Goal: Consume media (video, audio): Consume media (video, audio)

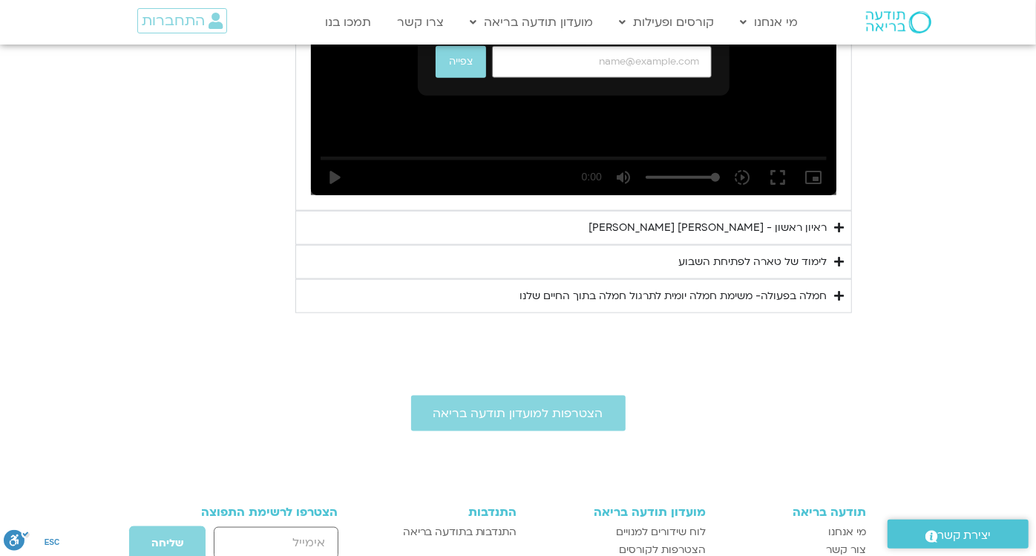
scroll to position [723, 0]
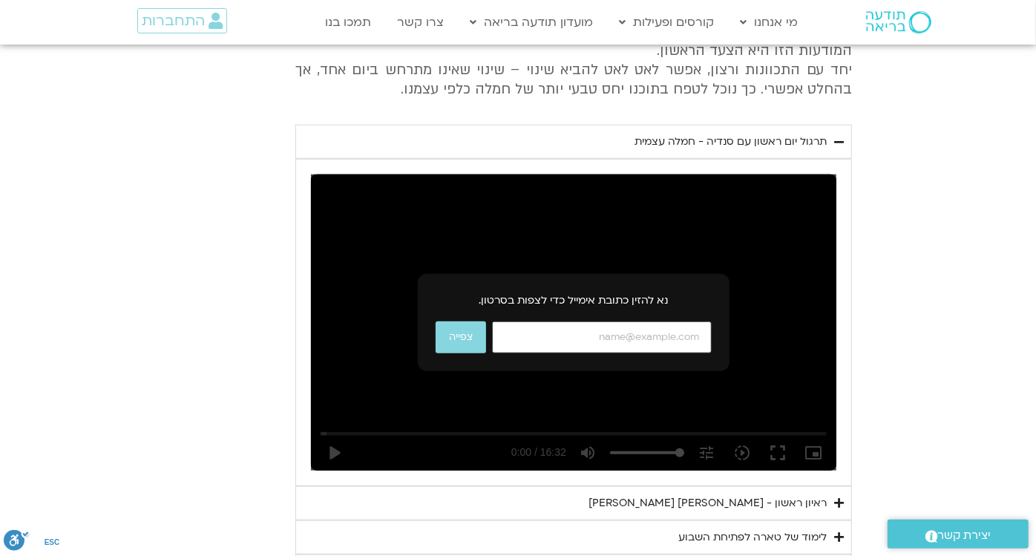
click at [663, 332] on input "כתובת אימייל" at bounding box center [602, 337] width 220 height 32
click at [893, 313] on section "יום ראשון - חמלה עצמית השבוע שלנו מתחיל מהבסיס, תרגול של חמלה עצמית – נוכחת וקש…" at bounding box center [518, 247] width 1036 height 682
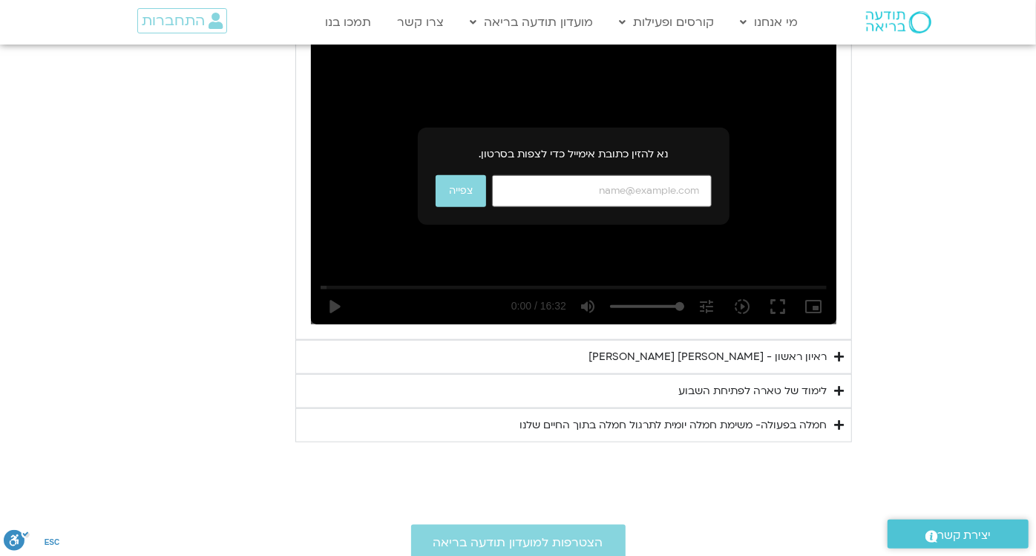
scroll to position [841, 0]
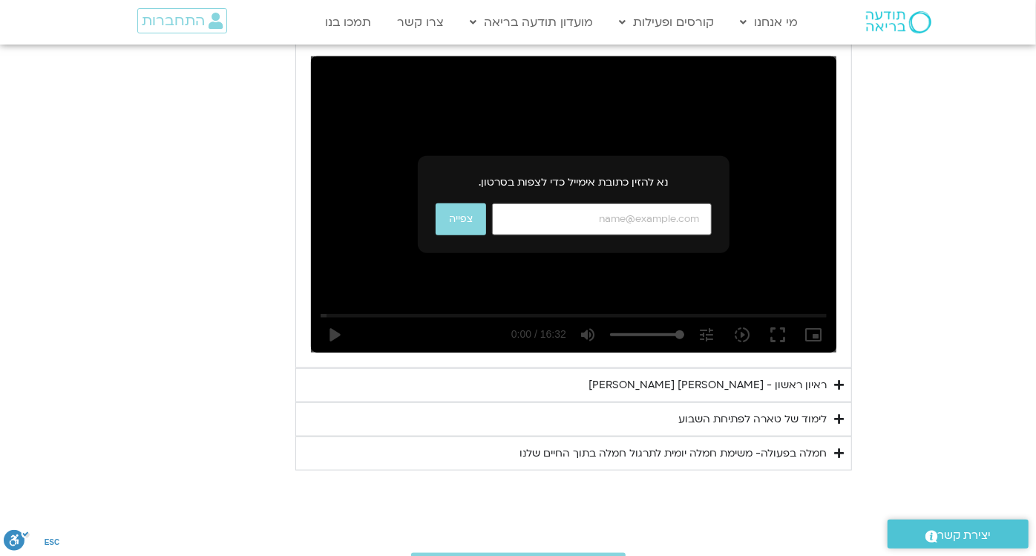
click at [790, 369] on summary "ראיון ראשון - [PERSON_NAME] [PERSON_NAME]" at bounding box center [573, 385] width 557 height 34
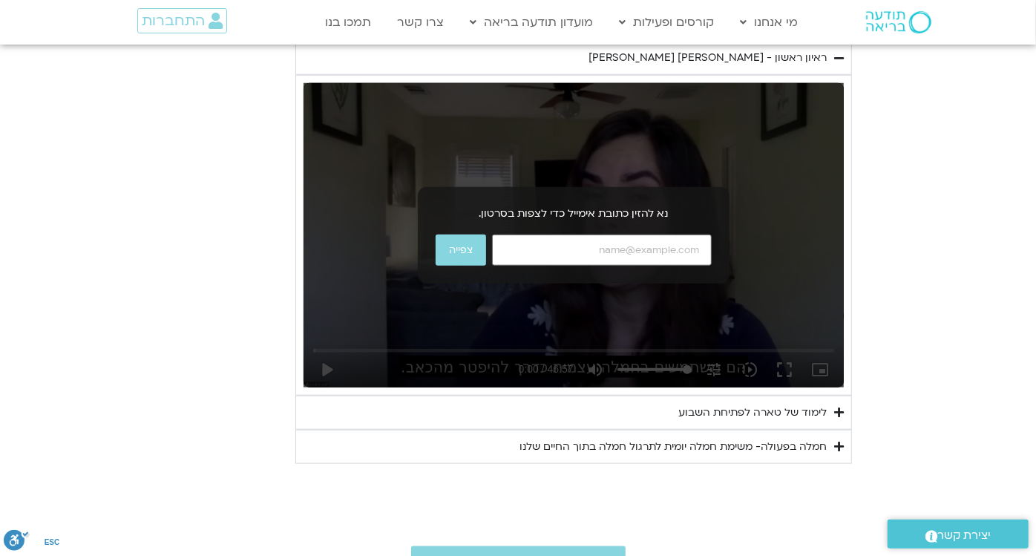
scroll to position [704, 0]
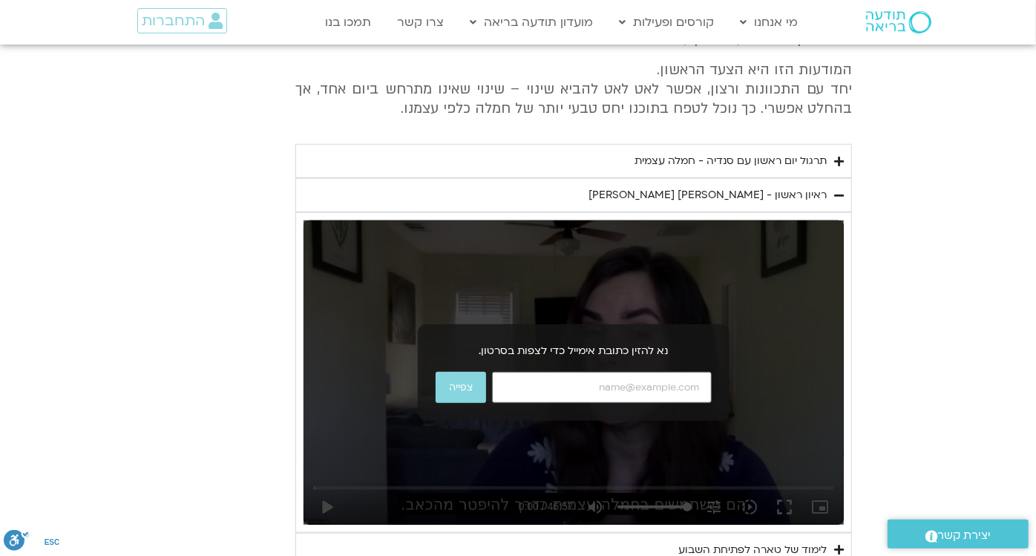
click at [796, 190] on div "ראיון ראשון - [PERSON_NAME] [PERSON_NAME]" at bounding box center [707, 195] width 238 height 18
click at [781, 162] on div "תרגול יום ראשון עם סנדיה - חמלה עצמית" at bounding box center [731, 161] width 192 height 18
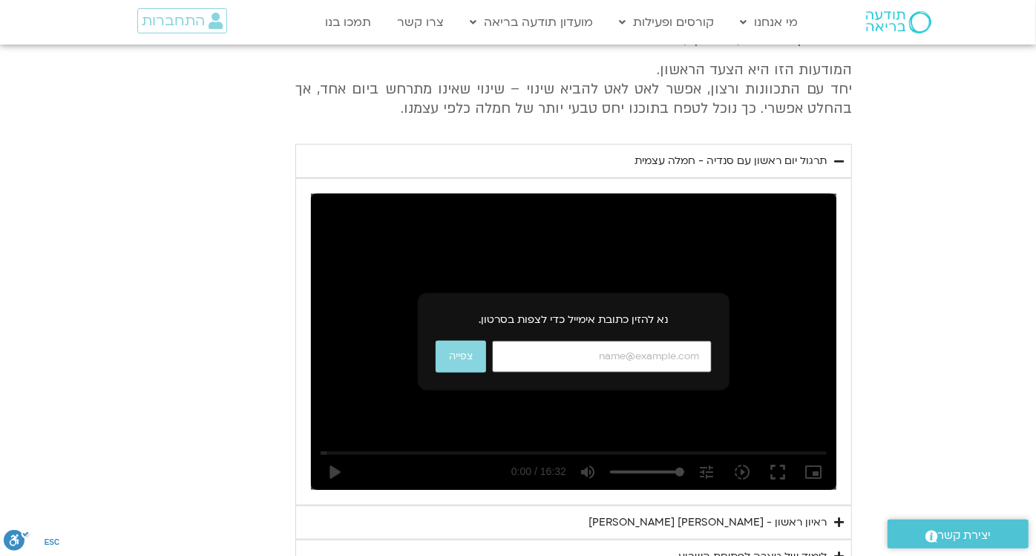
click at [631, 356] on input "כתובת אימייל" at bounding box center [602, 357] width 220 height 32
click at [532, 380] on div "נא להזין כתובת אימייל כדי לצפות בסרטון. צפייה נא להזין כתובת אימייל תקינה." at bounding box center [574, 341] width 312 height 97
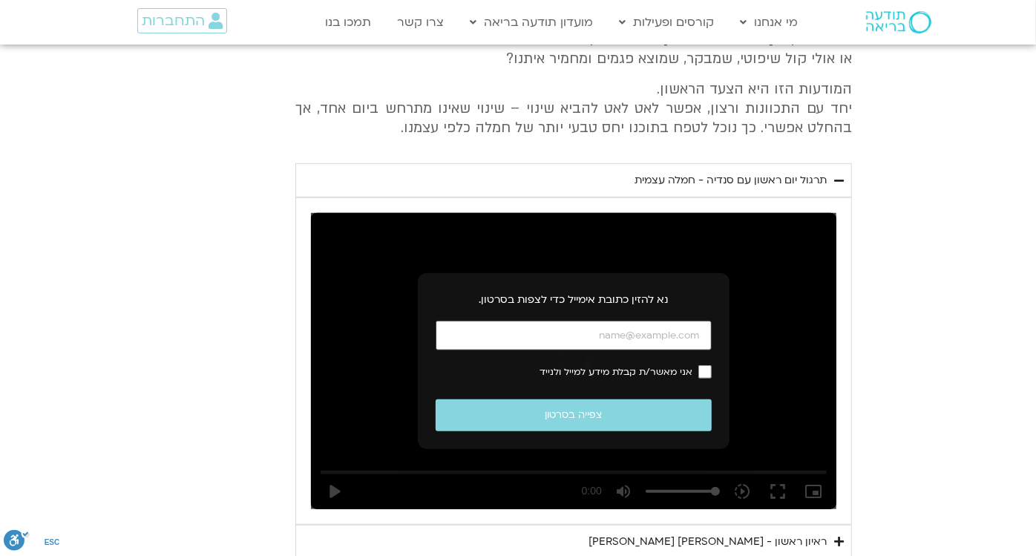
click at [570, 342] on input "כתובת אימייל" at bounding box center [574, 336] width 276 height 30
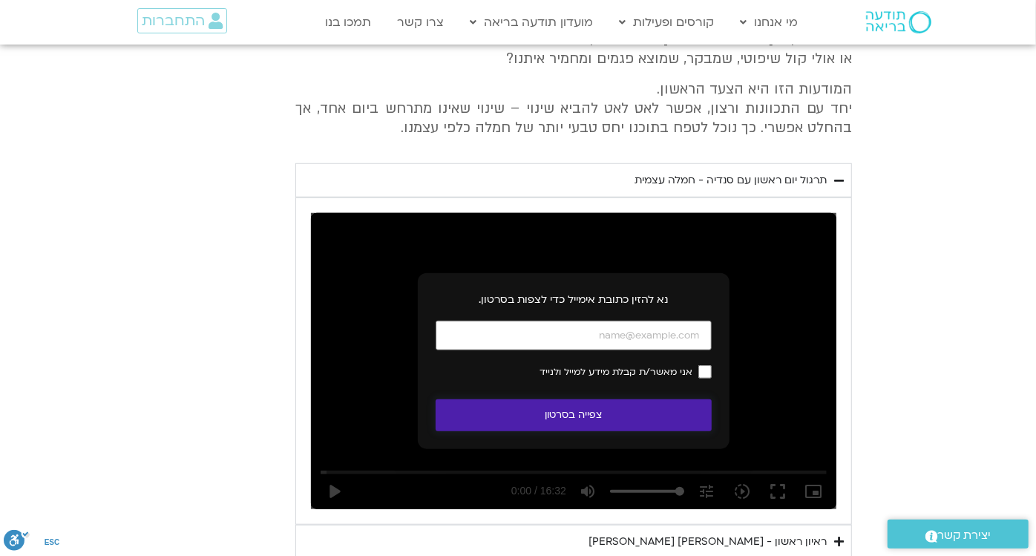
click at [553, 411] on button "צפייה בסרטון" at bounding box center [574, 415] width 276 height 32
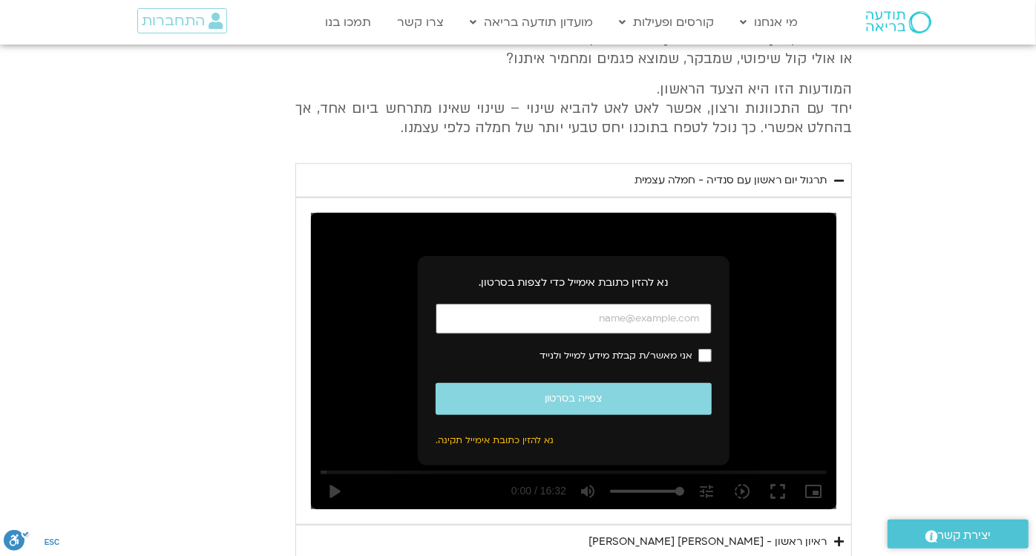
click at [568, 325] on input "כתובת אימייל" at bounding box center [574, 319] width 276 height 30
type input "yonatanrf3@gmail.com"
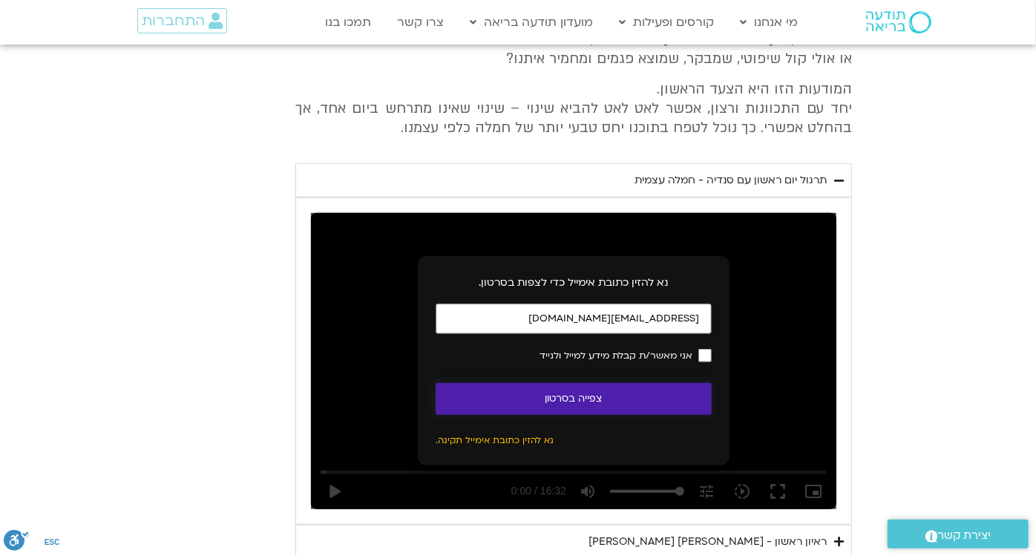
click at [534, 394] on button "צפייה בסרטון" at bounding box center [574, 399] width 276 height 32
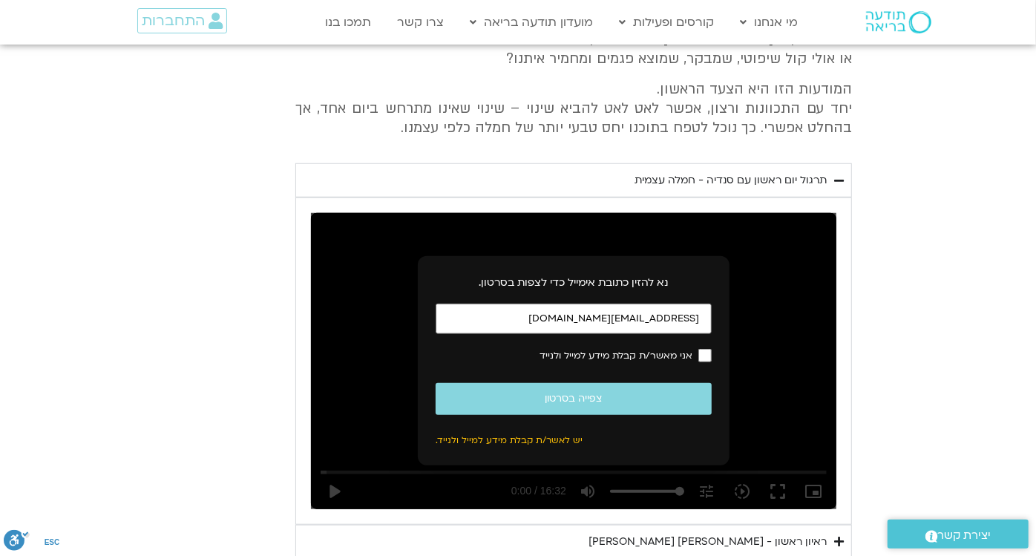
click at [580, 357] on span "אני מאשר/ת קבלת מידע למייל ולנייד" at bounding box center [616, 355] width 153 height 10
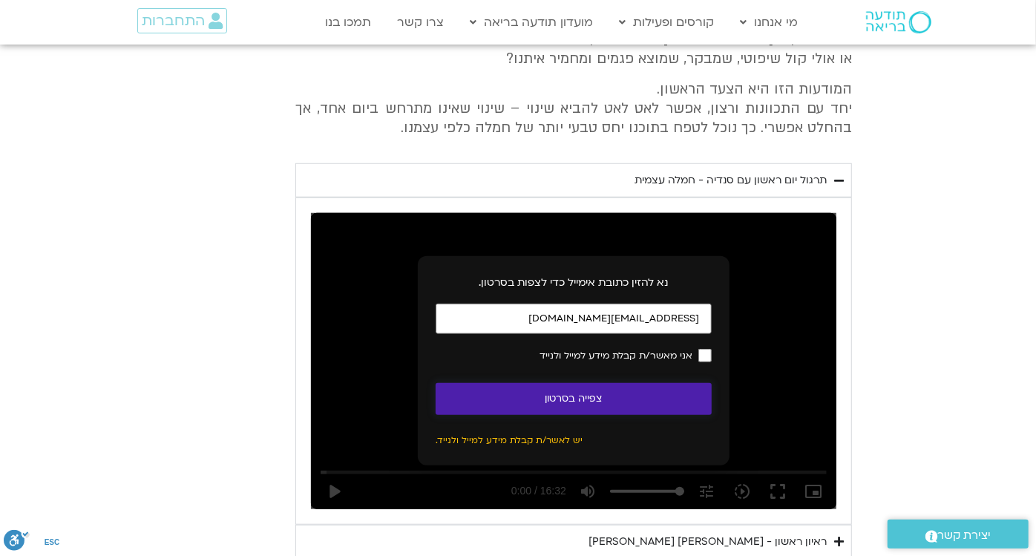
click at [537, 399] on button "צפייה בסרטון" at bounding box center [574, 399] width 276 height 32
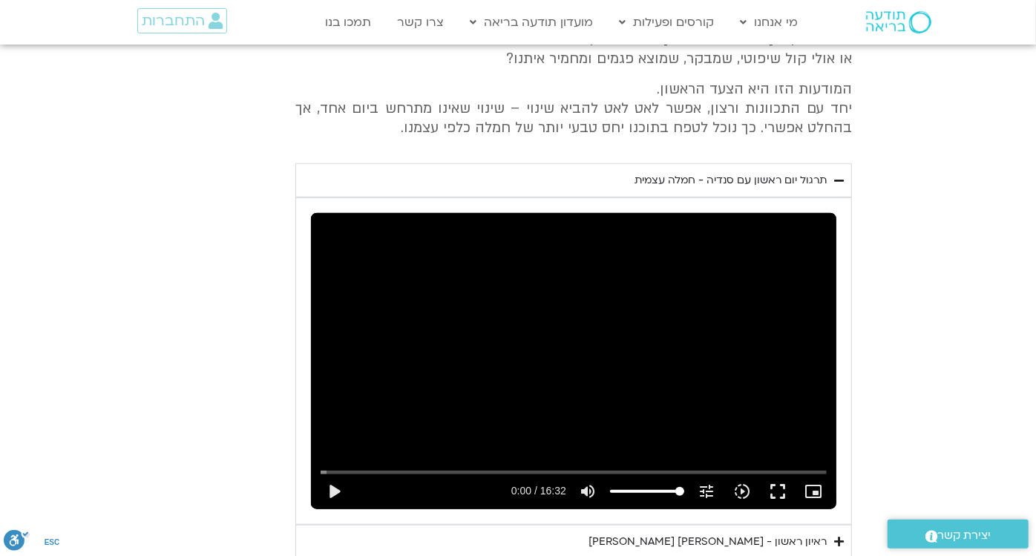
scroll to position [959, 0]
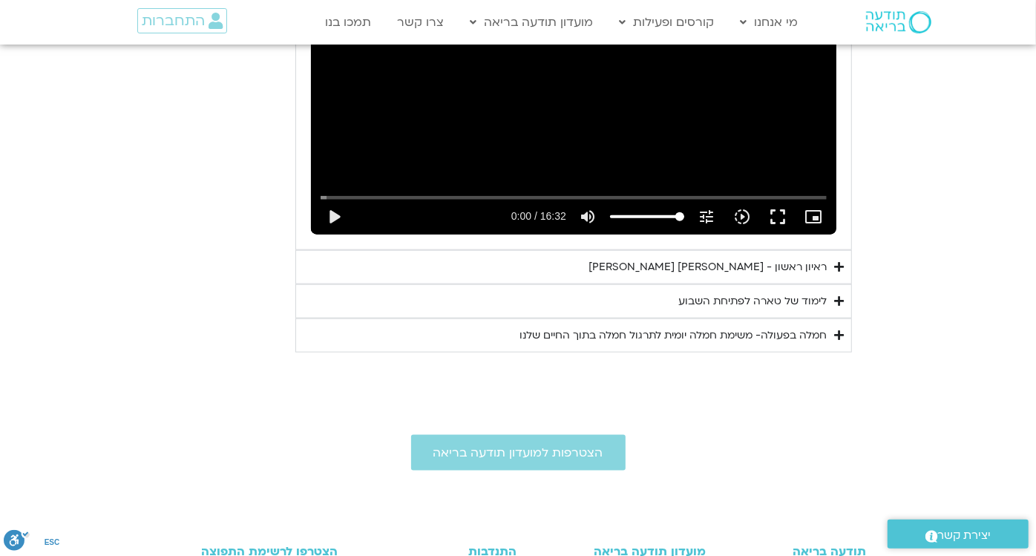
click at [760, 258] on div "ראיון ראשון - [PERSON_NAME] [PERSON_NAME]" at bounding box center [707, 267] width 238 height 18
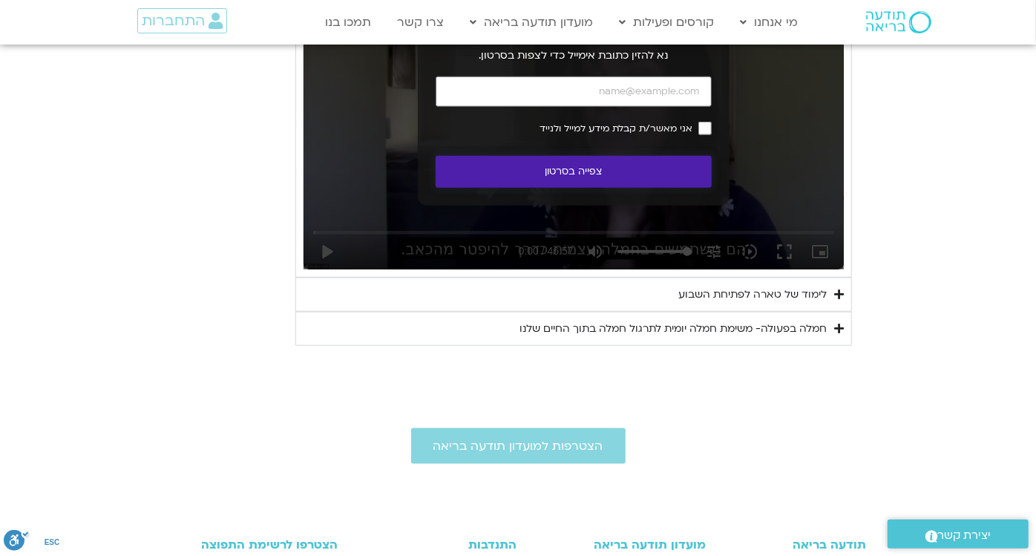
scroll to position [822, 0]
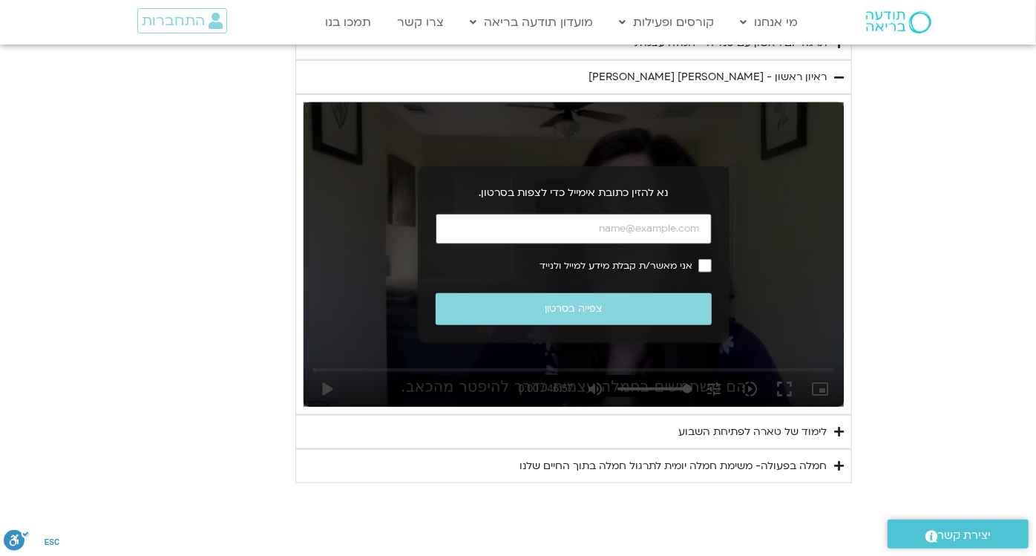
click at [514, 238] on input "כתובת אימייל" at bounding box center [574, 229] width 276 height 30
click at [114, 131] on section "יום ראשון - חמלה עצמית השבוע שלנו מתחיל מהבסיס, תרגול של חמלה עצמית – נוכחת וקש…" at bounding box center [518, 145] width 1036 height 675
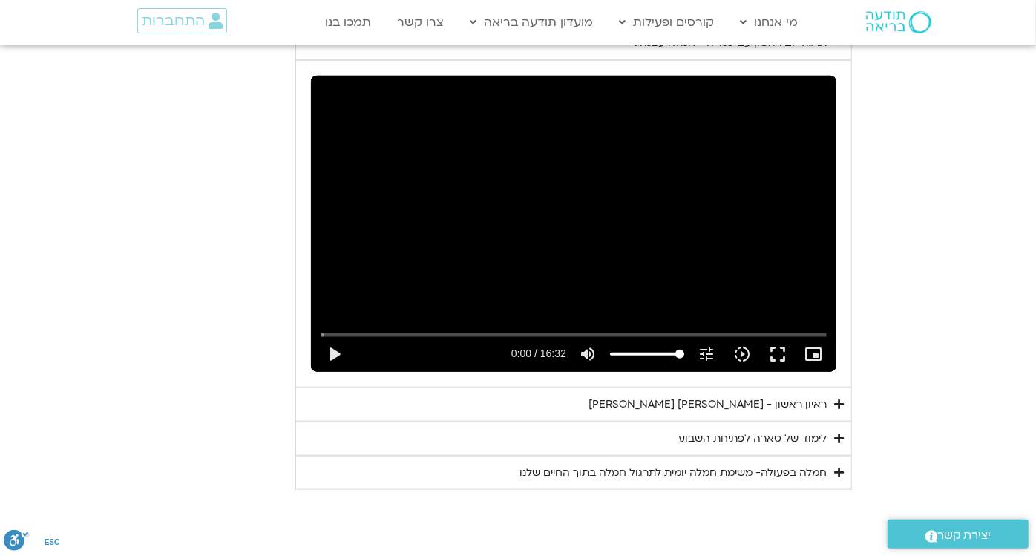
scroll to position [684, 0]
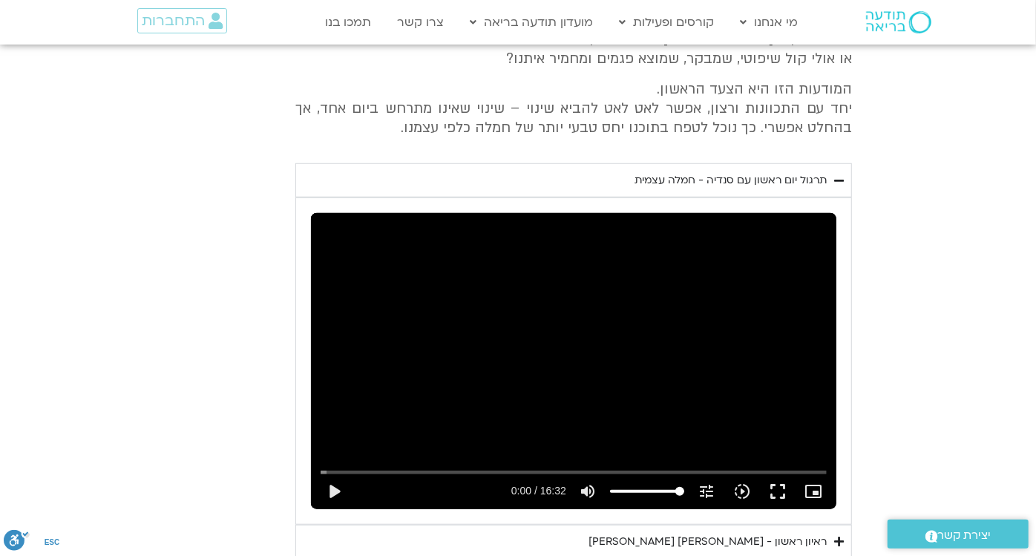
click at [750, 537] on div "ראיון ראשון - [PERSON_NAME] [PERSON_NAME]" at bounding box center [707, 542] width 238 height 18
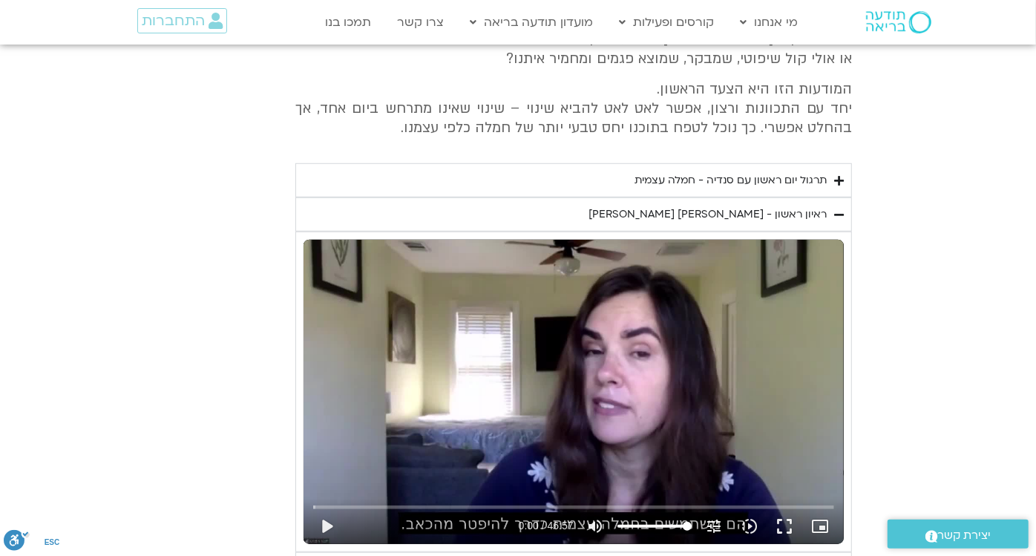
click at [655, 223] on summary "ראיון ראשון - [PERSON_NAME] [PERSON_NAME]" at bounding box center [573, 214] width 557 height 34
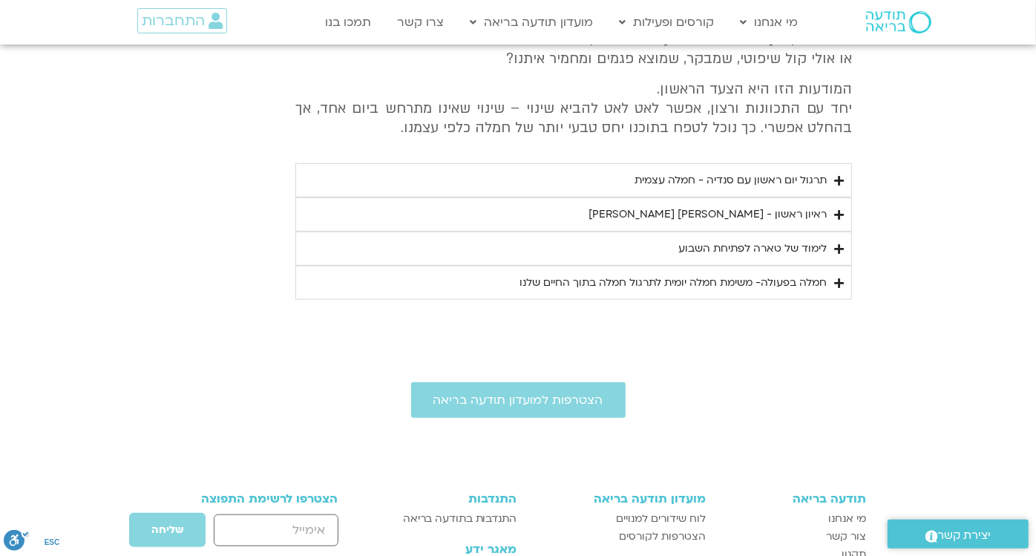
click at [654, 192] on summary "תרגול יום ראשון עם סנדיה - חמלה עצמית" at bounding box center [573, 180] width 557 height 34
click at [654, 188] on div "תרגול יום ראשון עם סנדיה - חמלה עצמית" at bounding box center [731, 180] width 192 height 18
click at [769, 169] on summary "תרגול יום ראשון עם סנדיה - חמלה עצמית" at bounding box center [573, 180] width 557 height 34
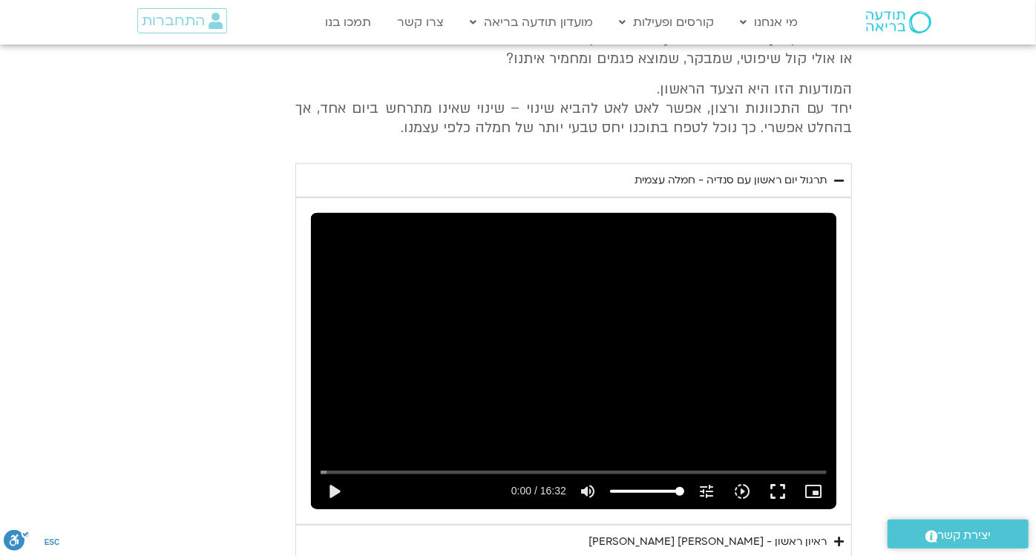
click at [782, 185] on div "תרגול יום ראשון עם סנדיה - חמלה עצמית" at bounding box center [731, 180] width 192 height 18
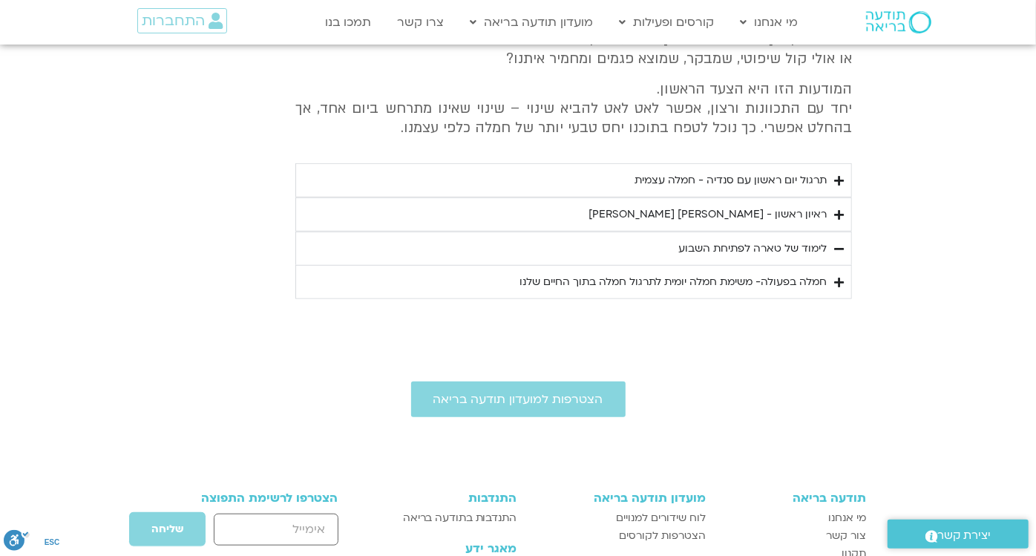
click at [773, 221] on div "ראיון ראשון - [PERSON_NAME] [PERSON_NAME]" at bounding box center [707, 215] width 238 height 18
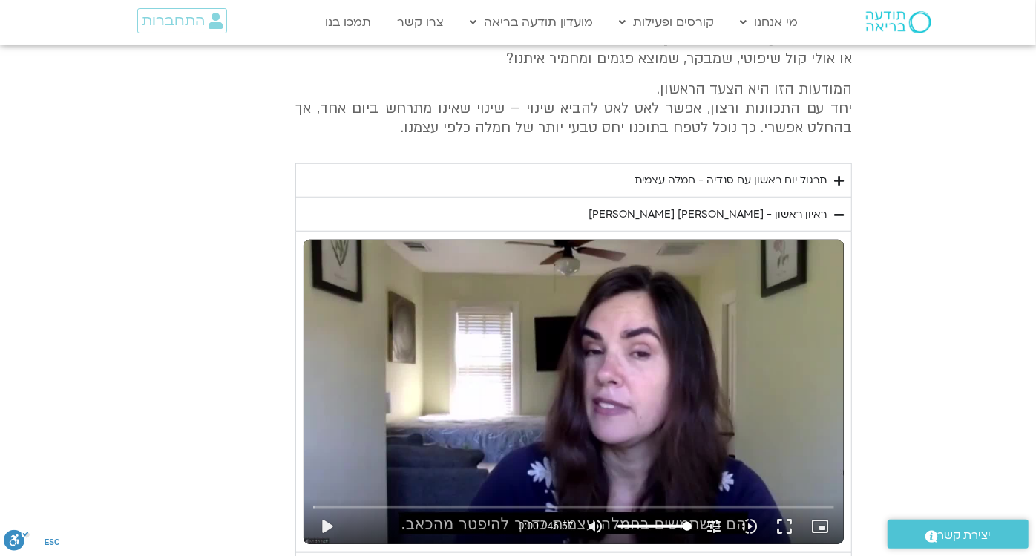
click at [776, 216] on div "ראיון ראשון - [PERSON_NAME] [PERSON_NAME]" at bounding box center [707, 215] width 238 height 18
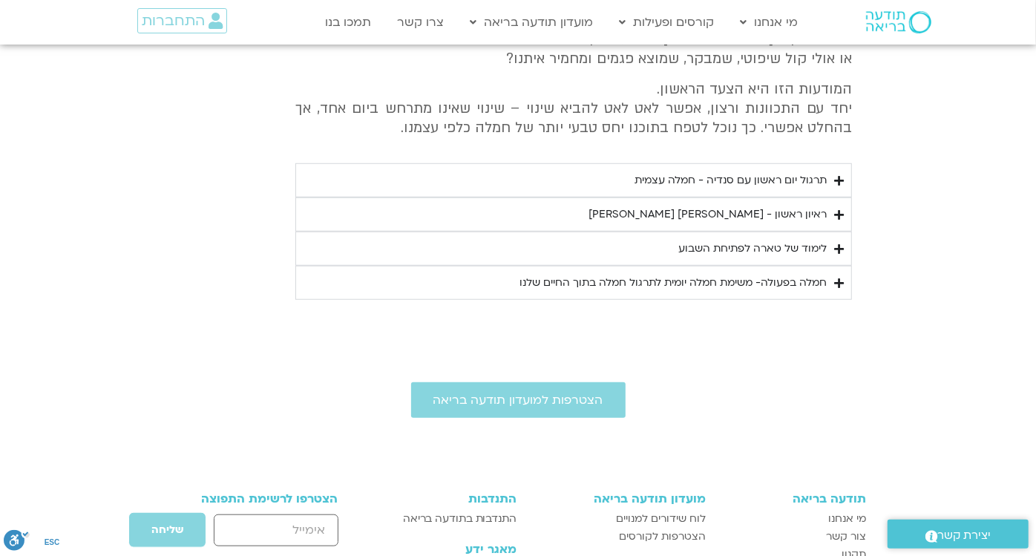
scroll to position [547, 0]
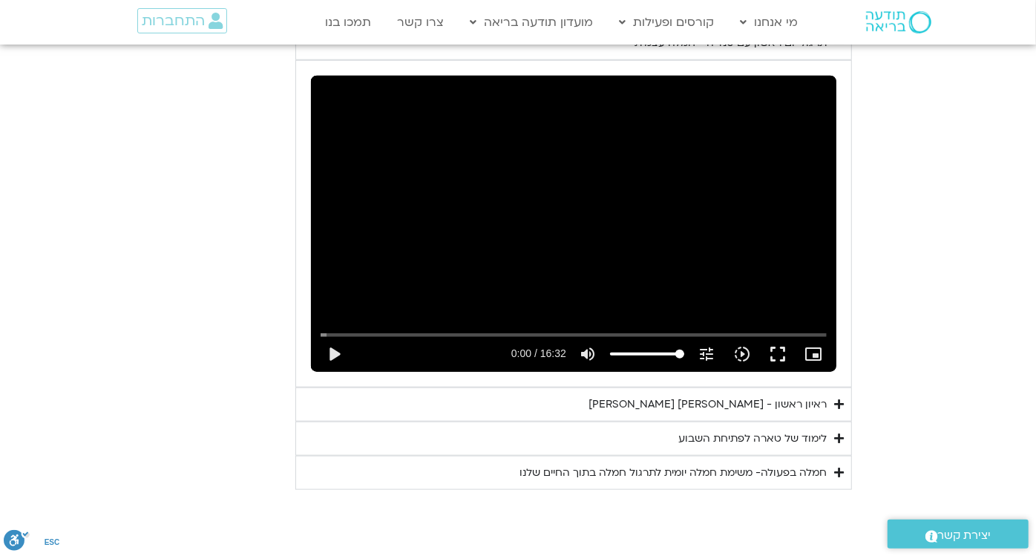
scroll to position [684, 0]
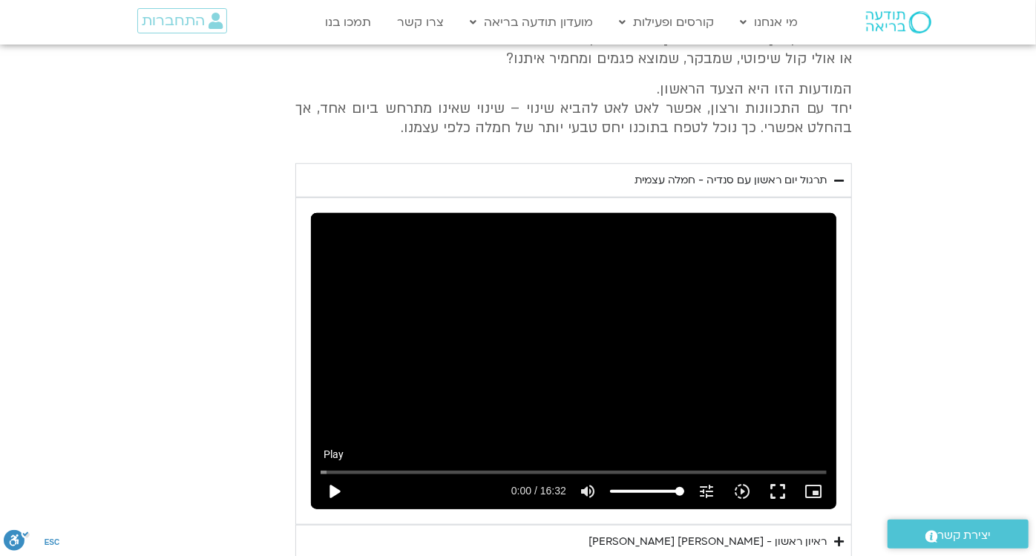
click at [329, 489] on button "play_arrow" at bounding box center [334, 491] width 36 height 36
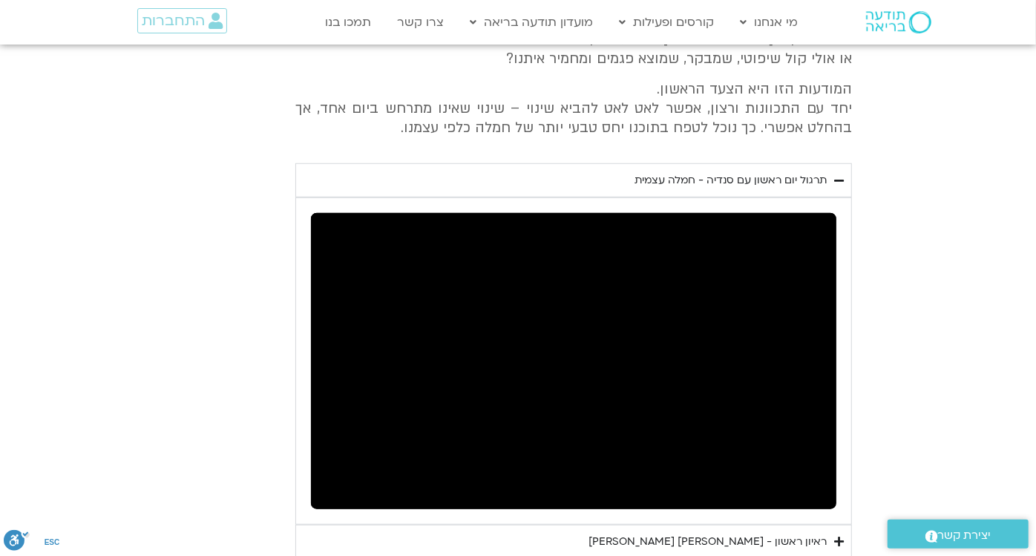
click at [749, 177] on div "תרגול יום ראשון עם סנדיה - חמלה עצמית" at bounding box center [731, 180] width 192 height 18
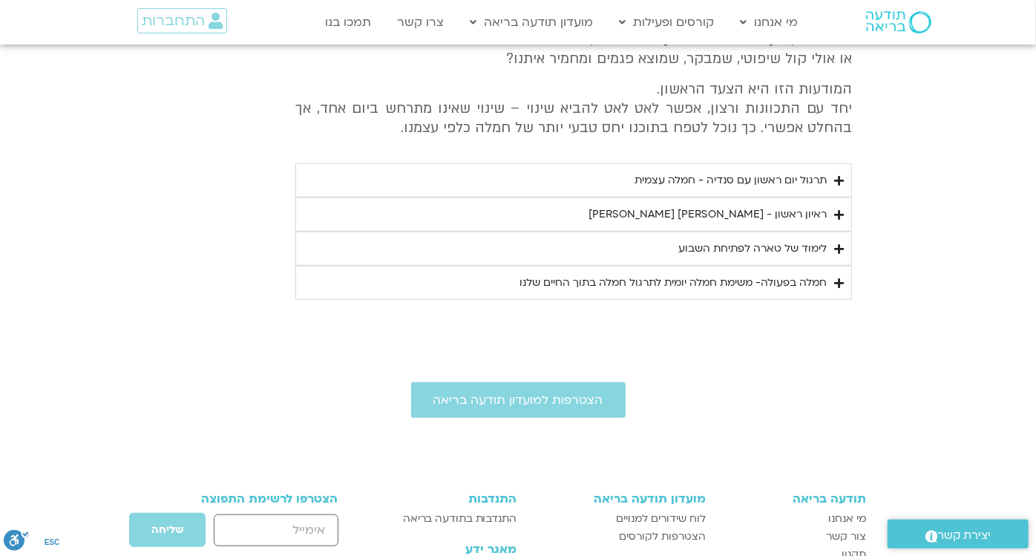
click at [758, 211] on div "ראיון ראשון - [PERSON_NAME] [PERSON_NAME]" at bounding box center [707, 215] width 238 height 18
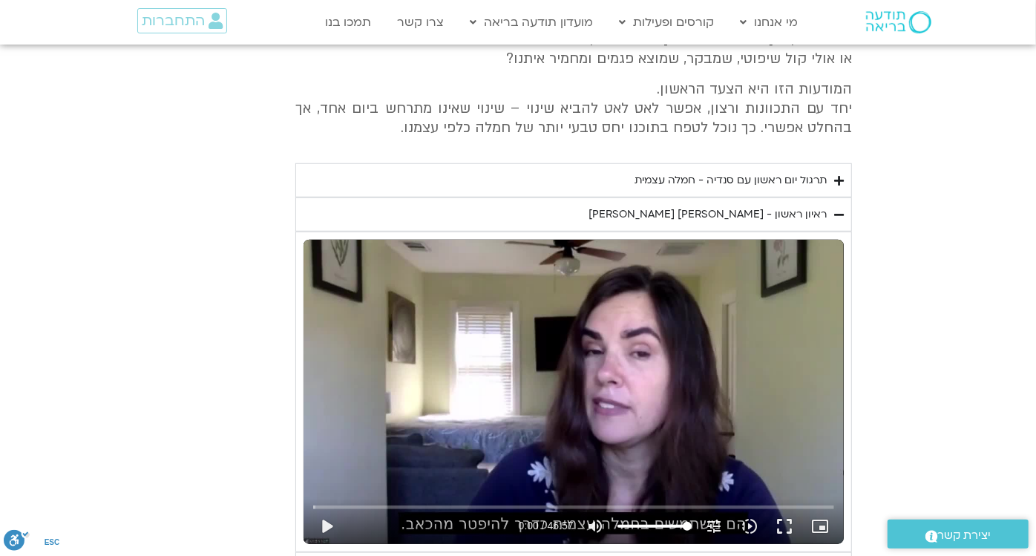
click at [695, 192] on summary "תרגול יום ראשון עם סנדיה - חמלה עצמית" at bounding box center [573, 180] width 557 height 34
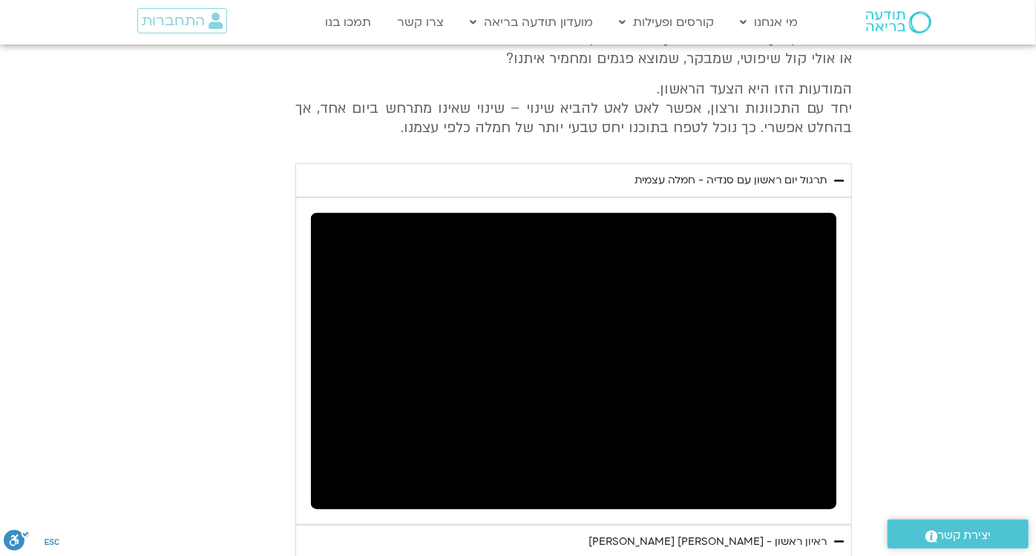
click at [660, 184] on div "תרגול יום ראשון עם סנדיה - חמלה עצמית" at bounding box center [731, 180] width 192 height 18
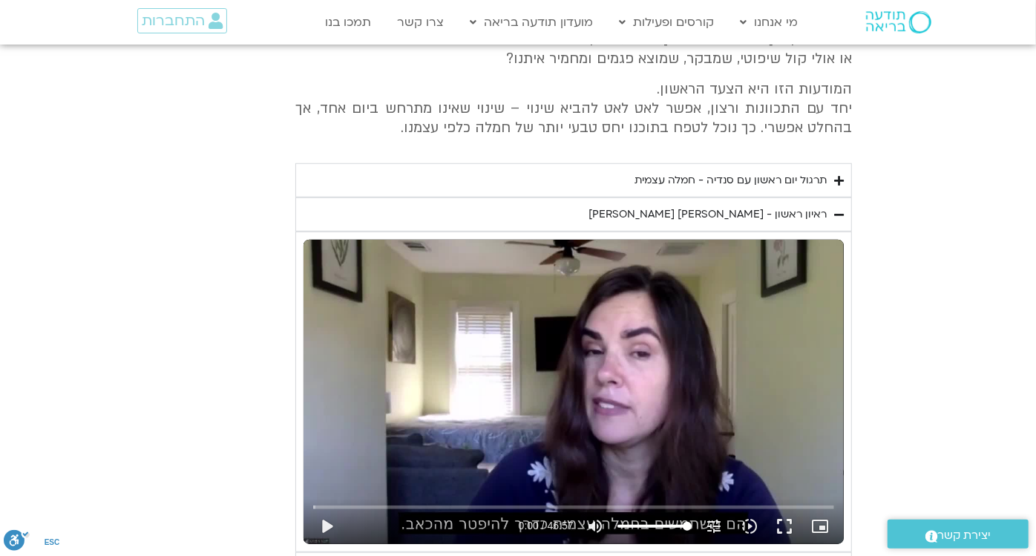
click at [729, 173] on div "תרגול יום ראשון עם סנדיה - חמלה עצמית" at bounding box center [731, 180] width 192 height 18
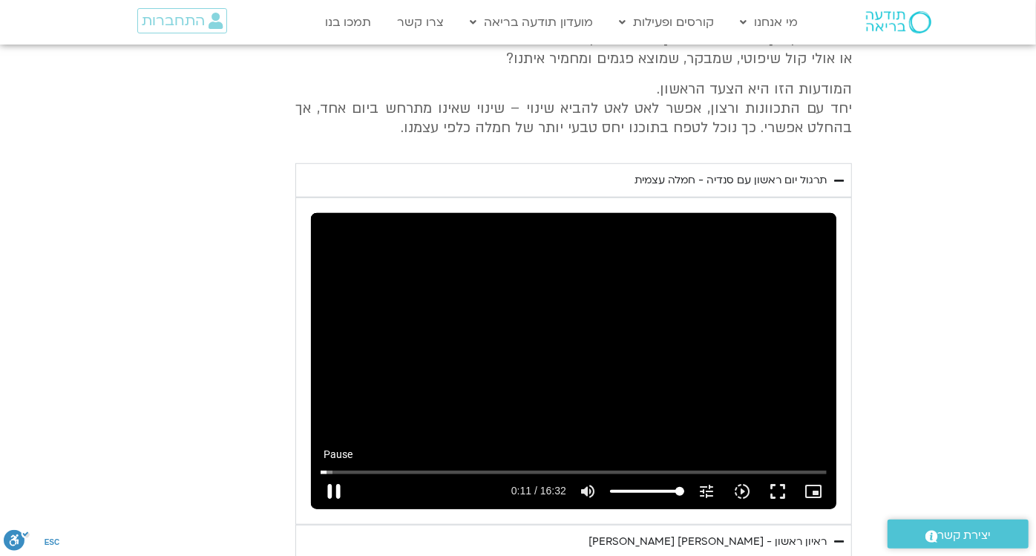
click at [332, 487] on button "pause" at bounding box center [334, 491] width 36 height 36
type input "11.294831"
click at [750, 188] on summary "תרגול יום ראשון עם סנדיה - חמלה עצמית" at bounding box center [573, 180] width 557 height 34
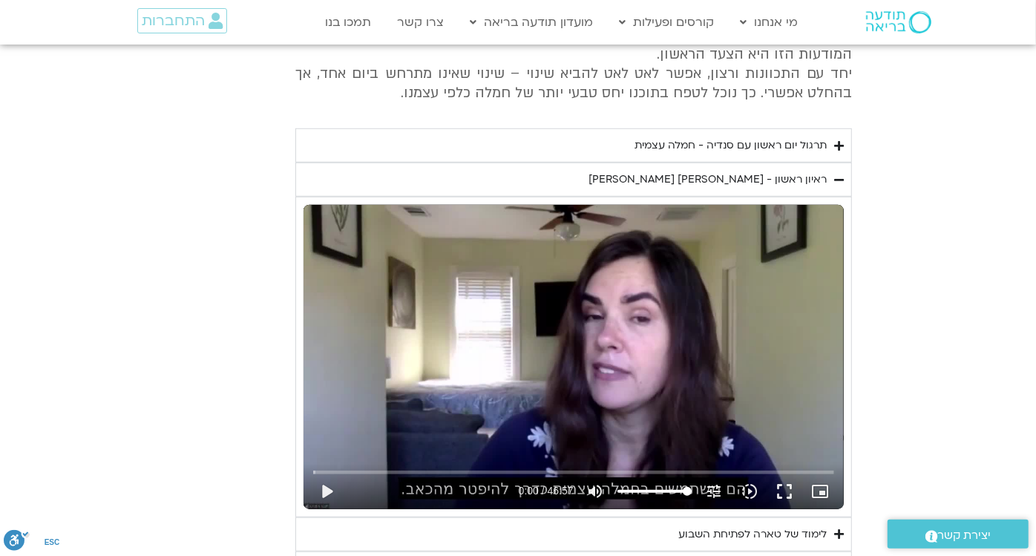
scroll to position [757, 0]
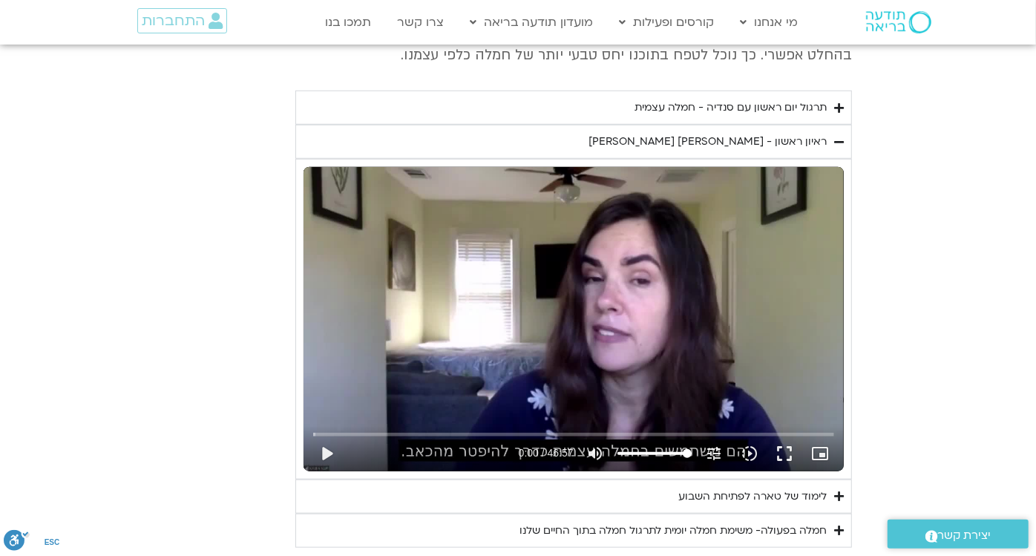
drag, startPoint x: 983, startPoint y: 243, endPoint x: 226, endPoint y: 254, distance: 756.3
drag, startPoint x: 226, startPoint y: 254, endPoint x: 137, endPoint y: 243, distance: 89.7
click at [137, 243] on section "יום ראשון - חמלה עצמית השבוע שלנו מתחיל מהבסיס, תרגול של חמלה עצמית – נוכחת וקש…" at bounding box center [518, 209] width 1036 height 675
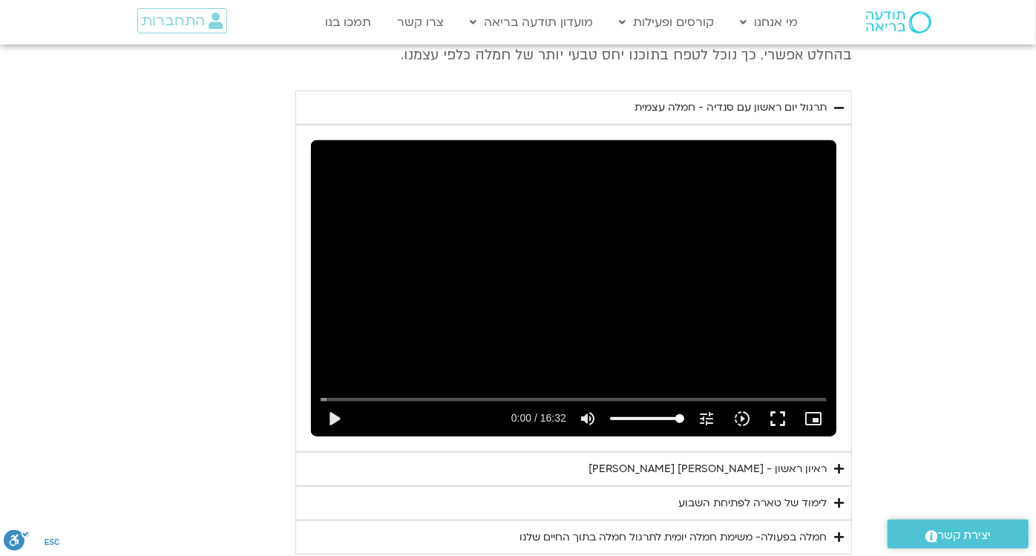
click at [773, 108] on div "תרגול יום ראשון עם סנדיה - חמלה עצמית" at bounding box center [731, 108] width 192 height 18
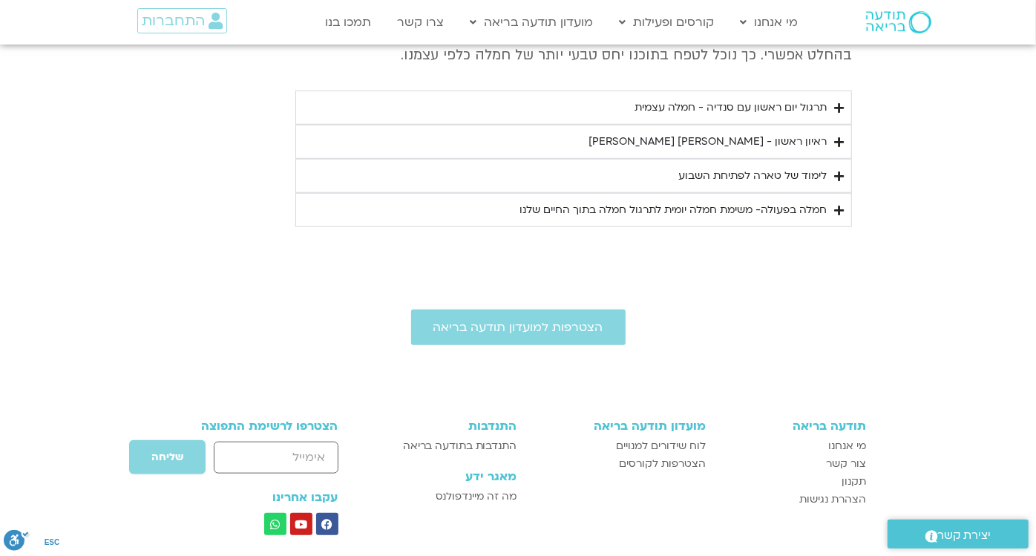
click at [782, 128] on summary "ראיון ראשון - [PERSON_NAME] [PERSON_NAME]" at bounding box center [573, 142] width 557 height 34
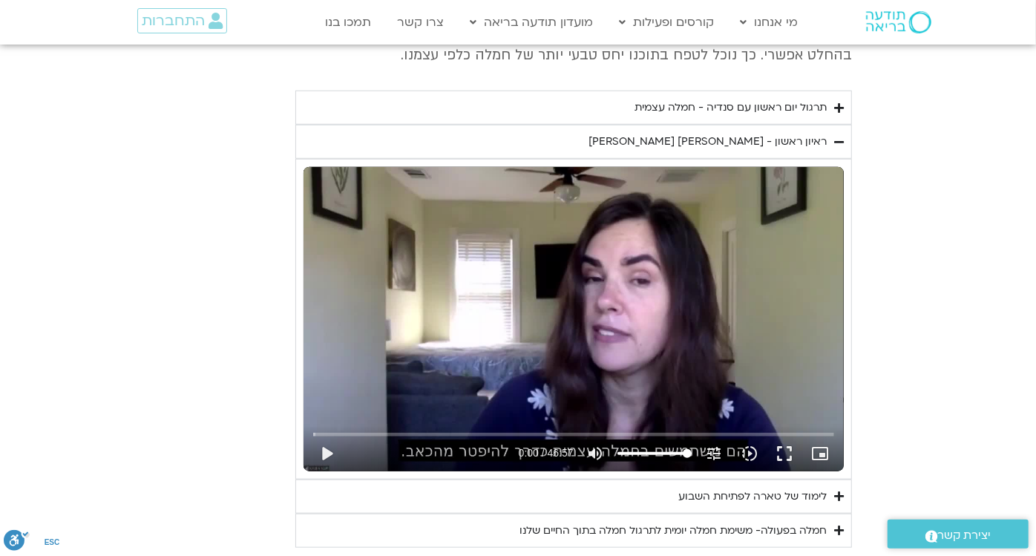
click at [780, 134] on div "ראיון ראשון - [PERSON_NAME] [PERSON_NAME]" at bounding box center [707, 142] width 238 height 18
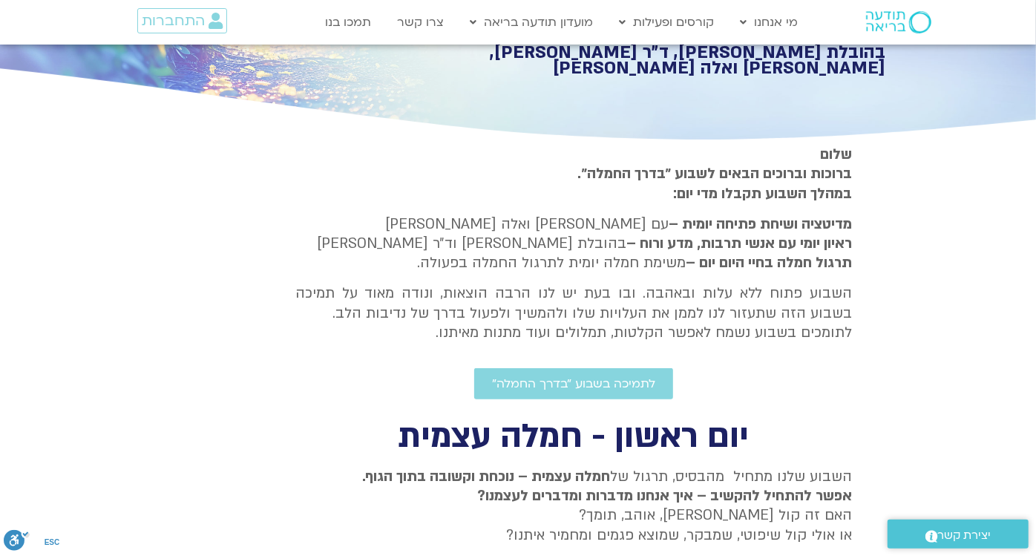
scroll to position [70, 0]
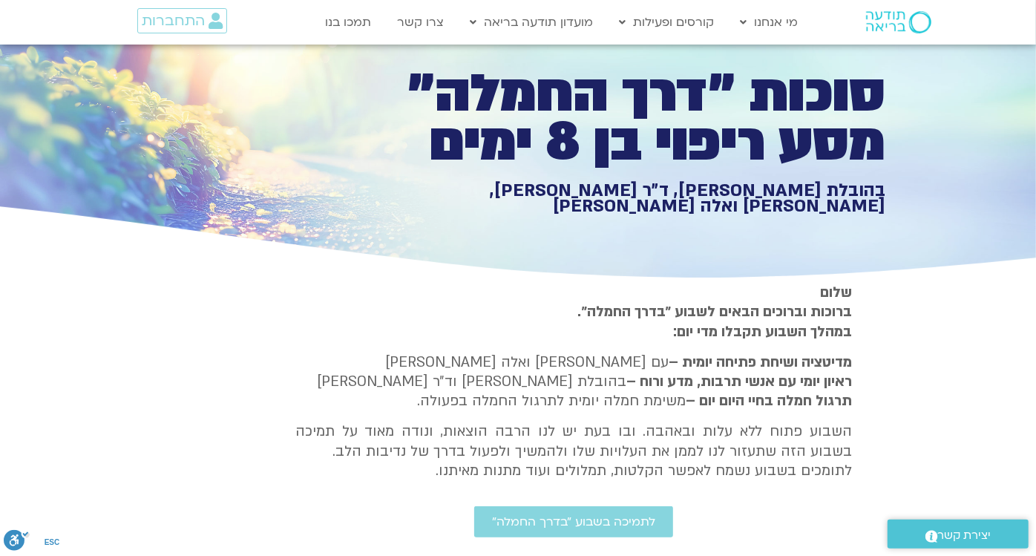
click at [648, 229] on div "סוכות ״דרך החמלה״ מסע ריפוי בן 8 ימים בהובלת [PERSON_NAME], ד״ר [PERSON_NAME], …" at bounding box center [518, 129] width 735 height 308
click at [445, 223] on div "סוכות ״דרך החמלה״ מסע ריפוי בן 8 ימים בהובלת [PERSON_NAME], ד״ר [PERSON_NAME], …" at bounding box center [518, 129] width 735 height 308
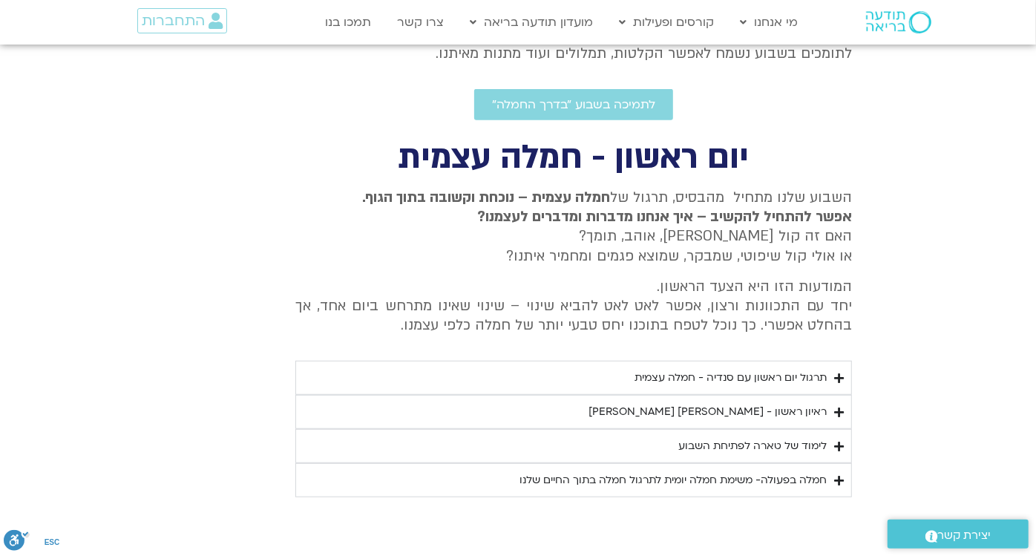
scroll to position [624, 0]
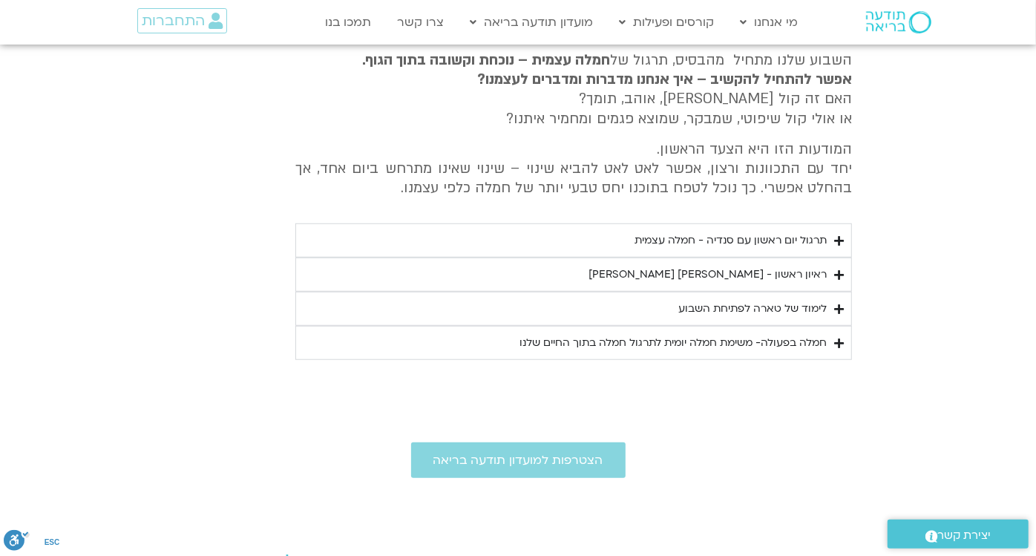
click at [835, 269] on icon "Accordion. Open links with Enter or Space, close with Escape, and navigate with…" at bounding box center [839, 274] width 10 height 11
click at [819, 239] on div "תרגול יום ראשון עם סנדיה - חמלה עצמית" at bounding box center [731, 241] width 192 height 18
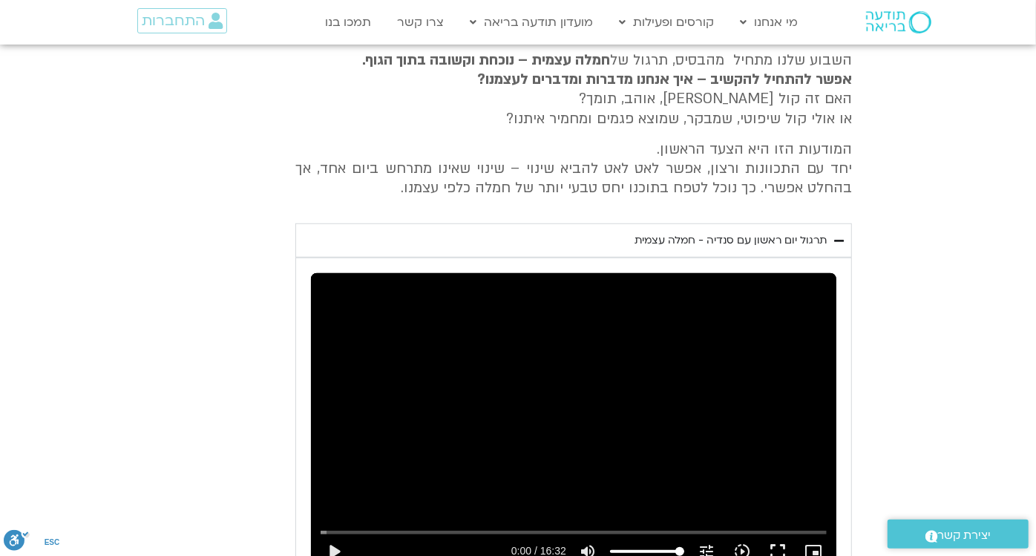
click at [799, 235] on div "תרגול יום ראשון עם סנדיה - חמלה עצמית" at bounding box center [731, 241] width 192 height 18
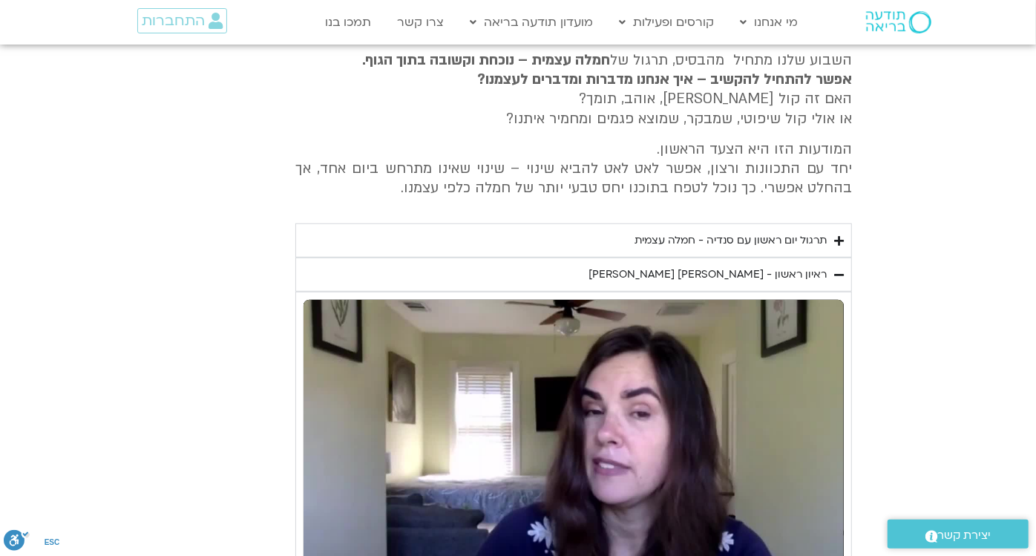
click at [807, 279] on div "ראיון ראשון - [PERSON_NAME] [PERSON_NAME]" at bounding box center [707, 275] width 238 height 18
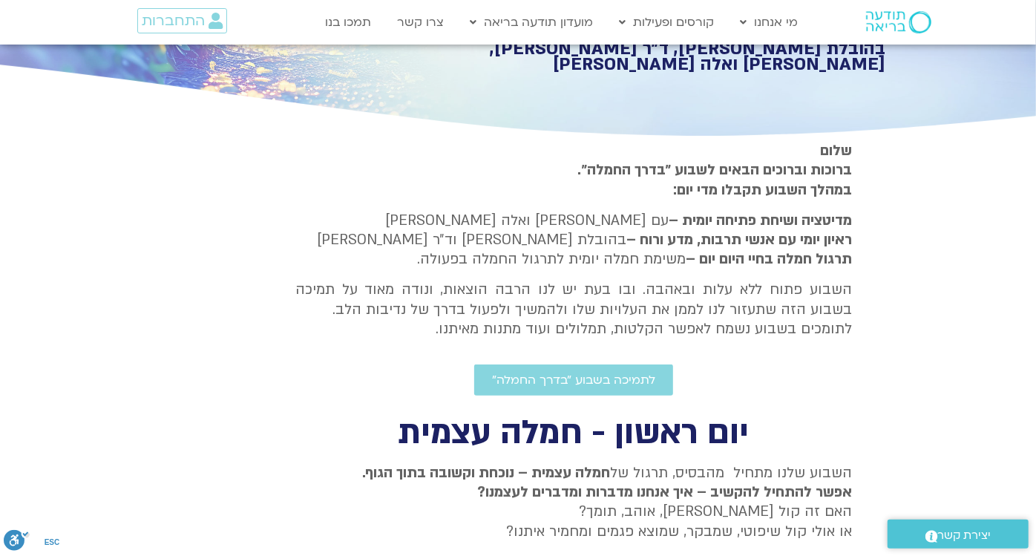
scroll to position [0, 0]
